Goal: Complete application form: Complete application form

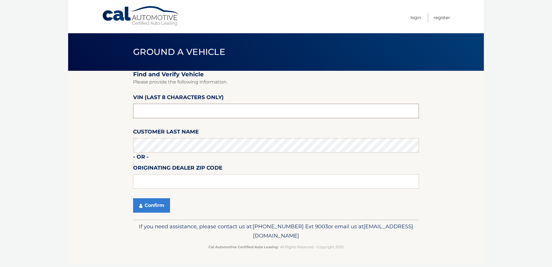
click at [183, 115] on input "text" at bounding box center [276, 111] width 286 height 14
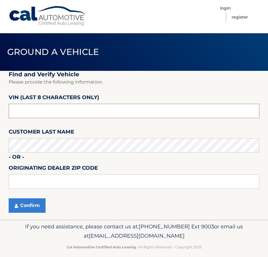
click at [105, 111] on input "text" at bounding box center [134, 111] width 251 height 14
click at [51, 112] on input "text" at bounding box center [134, 111] width 251 height 14
type input "NW216057"
click at [29, 204] on button "Confirm" at bounding box center [27, 205] width 37 height 14
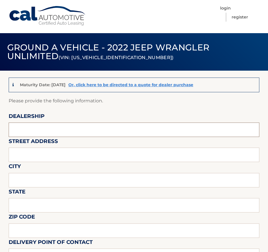
click at [127, 131] on input "text" at bounding box center [134, 130] width 251 height 14
type input "MIKE PIAZZA HONDA"
click at [136, 181] on input "text" at bounding box center [134, 180] width 251 height 14
click at [71, 157] on input "1908 E LINCOLN HIGHWAY" at bounding box center [134, 155] width 251 height 14
type input "1908 E LINCOLN HIGHWAY"
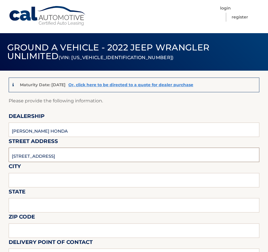
type input "LANGHORNE"
type input "PA"
type input "19047"
type input "DESSIRE RODAS"
type input "DRODAS@PIAZZAHONDA.COM"
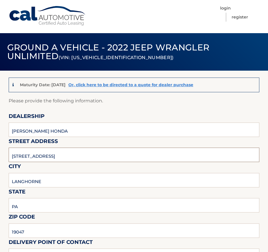
scroll to position [116, 0]
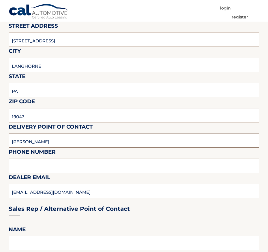
drag, startPoint x: 49, startPoint y: 146, endPoint x: -144, endPoint y: 166, distance: 194.5
click at [0, 137] on html "Cal Automotive Menu Login Register (VIN: 1C4HJXDN7NW216057)" at bounding box center [134, 10] width 268 height 252
type input "DAN CONNOR"
type input "2157021500"
type input "DCONNOR@PIAZZAHONDA.COM"
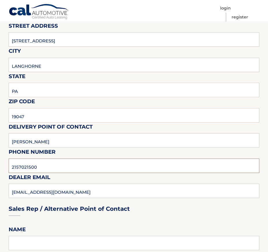
click at [105, 167] on input "2157021500" at bounding box center [134, 166] width 251 height 14
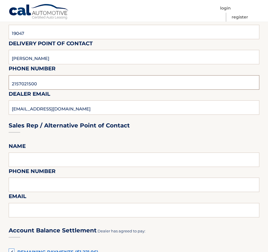
scroll to position [202, 0]
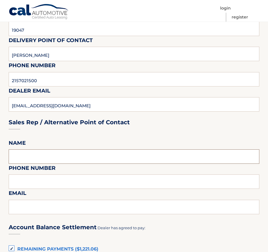
click at [90, 154] on input "text" at bounding box center [134, 157] width 251 height 14
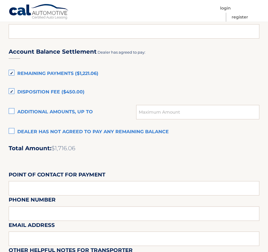
scroll to position [347, 0]
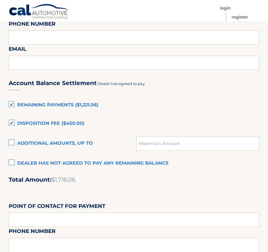
click at [13, 162] on label "Dealer has not agreed to pay any remaining balance" at bounding box center [134, 164] width 251 height 12
click at [0, 0] on input "Dealer has not agreed to pay any remaining balance" at bounding box center [0, 0] width 0 height 0
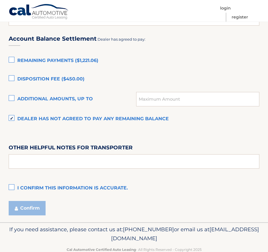
scroll to position [405, 0]
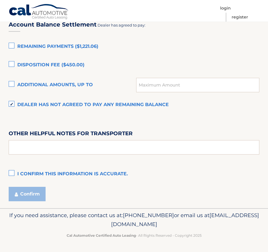
click at [10, 173] on label "I confirm this information is accurate." at bounding box center [134, 175] width 251 height 12
click at [0, 0] on input "I confirm this information is accurate." at bounding box center [0, 0] width 0 height 0
click at [30, 192] on button "Confirm" at bounding box center [27, 194] width 37 height 14
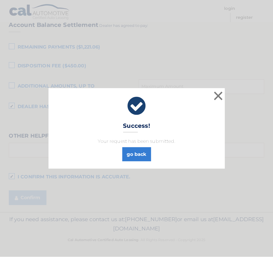
scroll to position [401, 0]
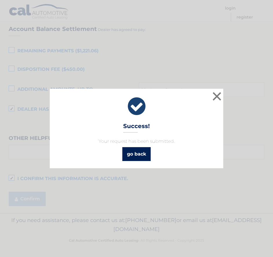
click at [138, 156] on link "go back" at bounding box center [136, 154] width 28 height 14
